Goal: Check status: Check status

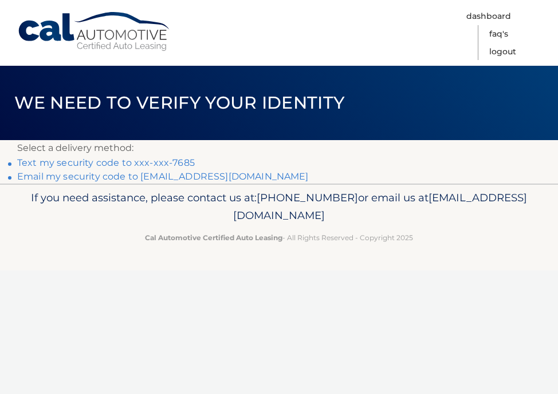
click at [110, 165] on link "Text my security code to xxx-xxx-7685" at bounding box center [105, 162] width 177 height 11
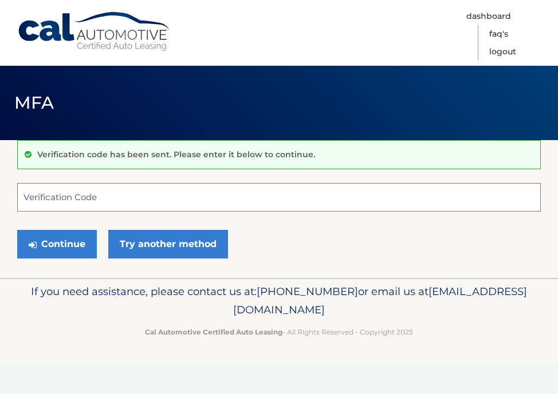
click at [113, 201] on input "Verification Code" at bounding box center [278, 197] width 523 height 29
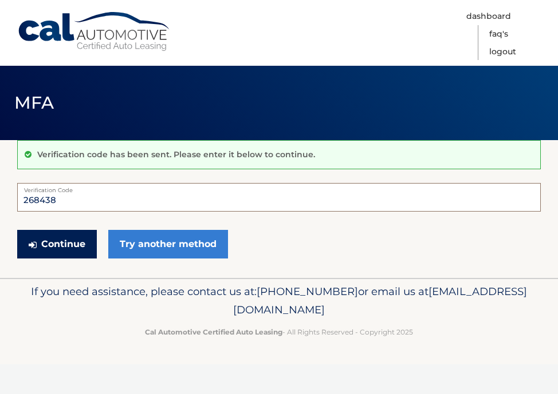
type input "268438"
click at [73, 246] on button "Continue" at bounding box center [57, 244] width 80 height 29
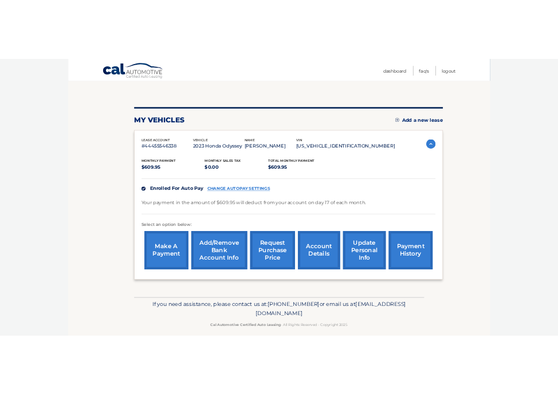
scroll to position [109, 0]
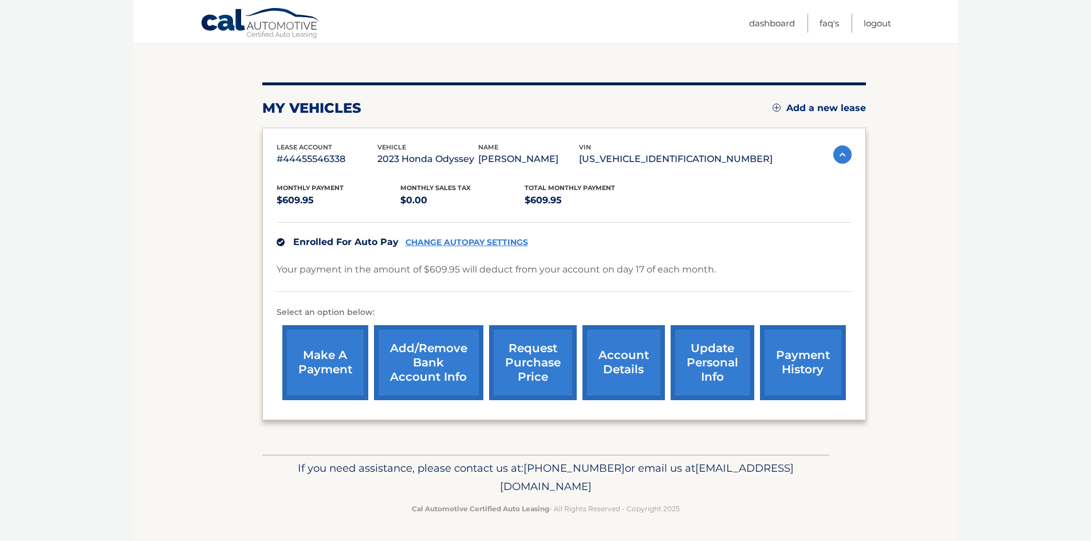
click at [514, 344] on link "request purchase price" at bounding box center [533, 362] width 88 height 75
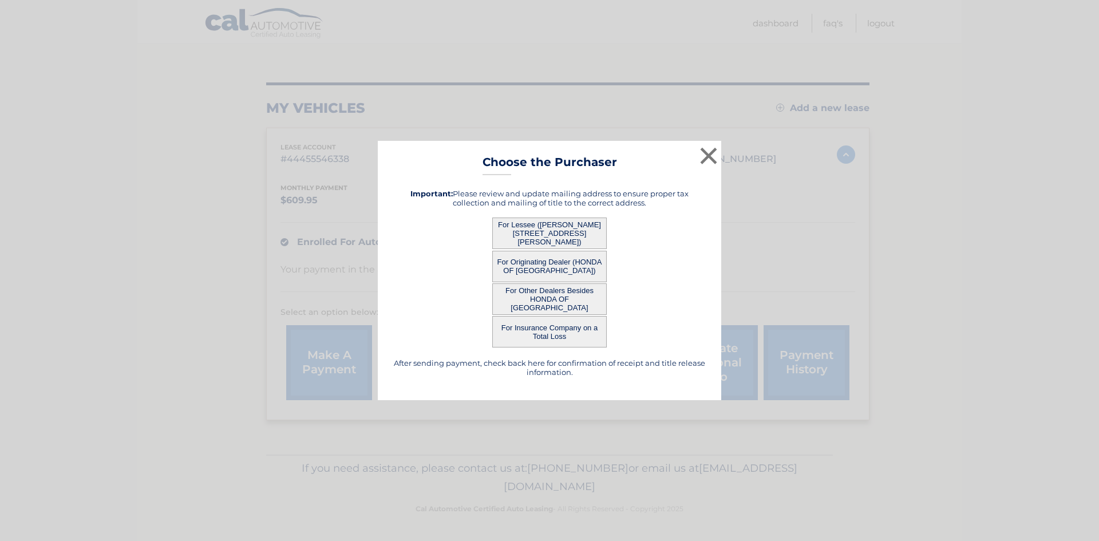
click at [514, 230] on button "For Lessee ([PERSON_NAME][STREET_ADDRESS][PERSON_NAME])" at bounding box center [549, 233] width 115 height 31
click at [547, 234] on button "For Lessee ([PERSON_NAME][STREET_ADDRESS][PERSON_NAME])" at bounding box center [549, 233] width 115 height 31
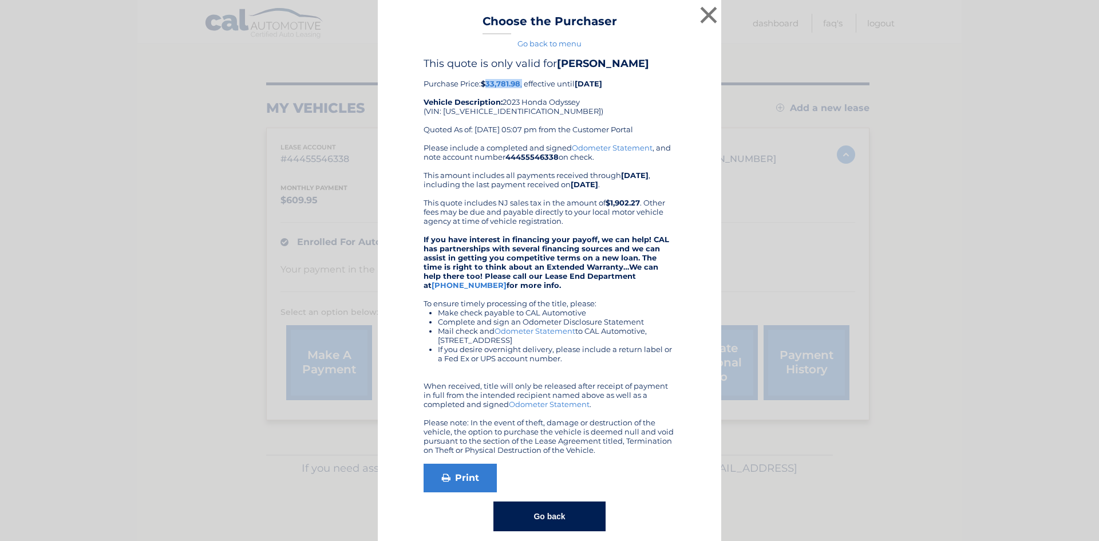
drag, startPoint x: 519, startPoint y: 97, endPoint x: 485, endPoint y: 100, distance: 33.9
click at [485, 100] on div "This quote is only valid for AVRAHAM JACOBOWITZ Purchase Price: $33,781.98 , ef…" at bounding box center [550, 100] width 252 height 86
copy div "33,781.98 ,"
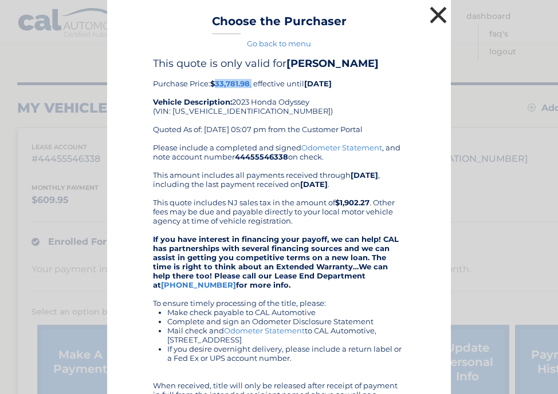
click at [434, 13] on button "×" at bounding box center [438, 14] width 23 height 23
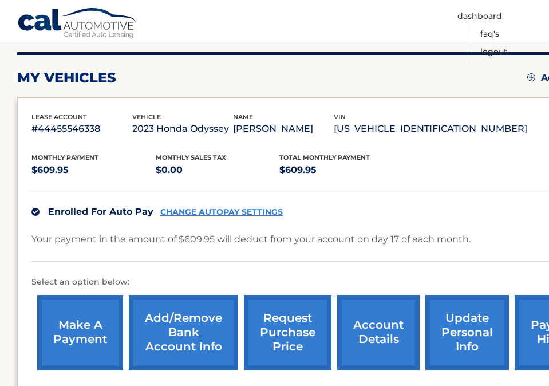
scroll to position [229, 0]
